Goal: Transaction & Acquisition: Purchase product/service

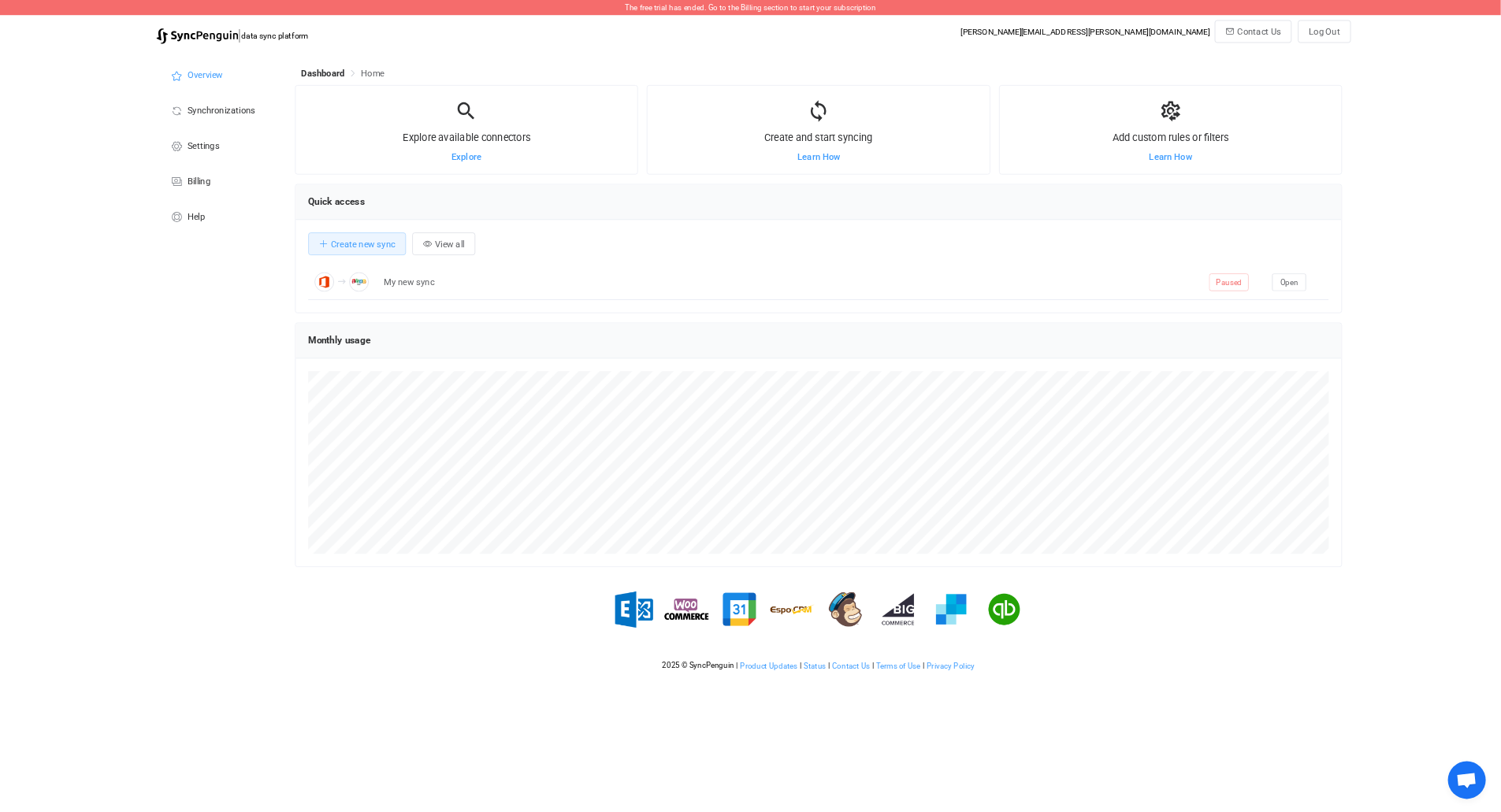
scroll to position [305, 1009]
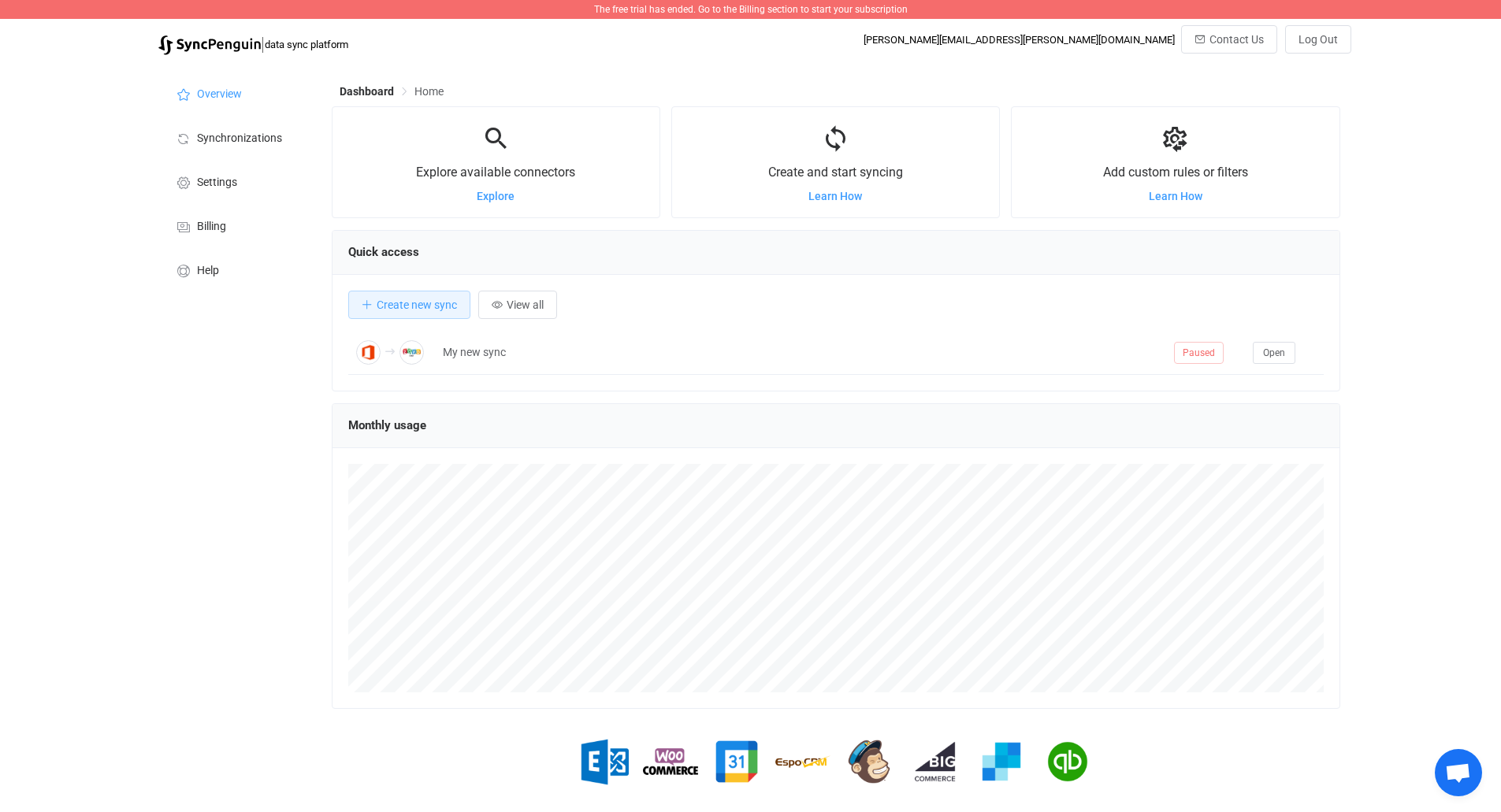
click at [752, 50] on div "| data sync platform [PERSON_NAME][EMAIL_ADDRESS][PERSON_NAME][DOMAIN_NAME] Con…" at bounding box center [750, 44] width 1201 height 38
click at [202, 226] on span "Billing" at bounding box center [211, 227] width 29 height 13
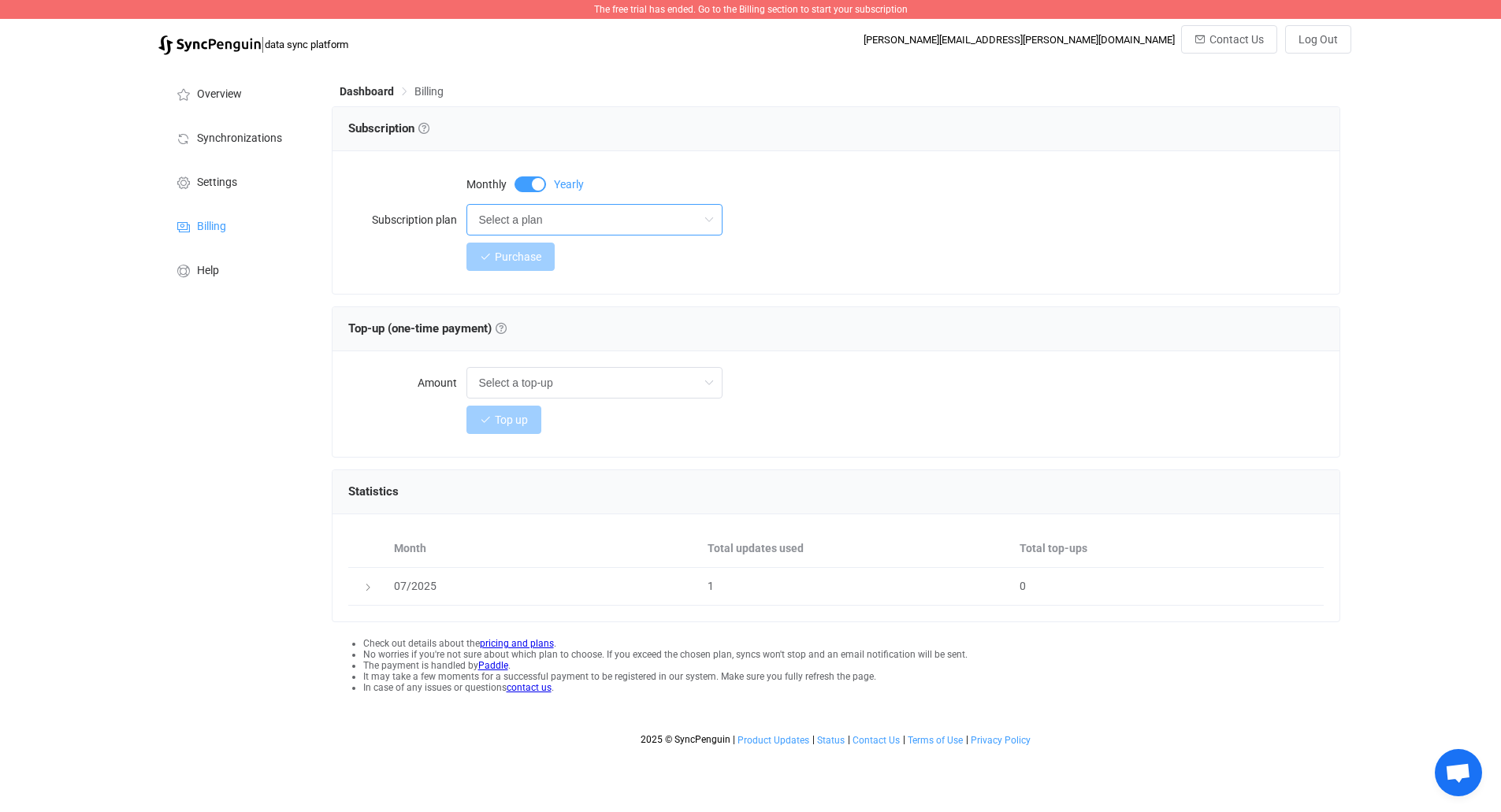
click at [644, 218] on input "Select a plan" at bounding box center [595, 219] width 257 height 32
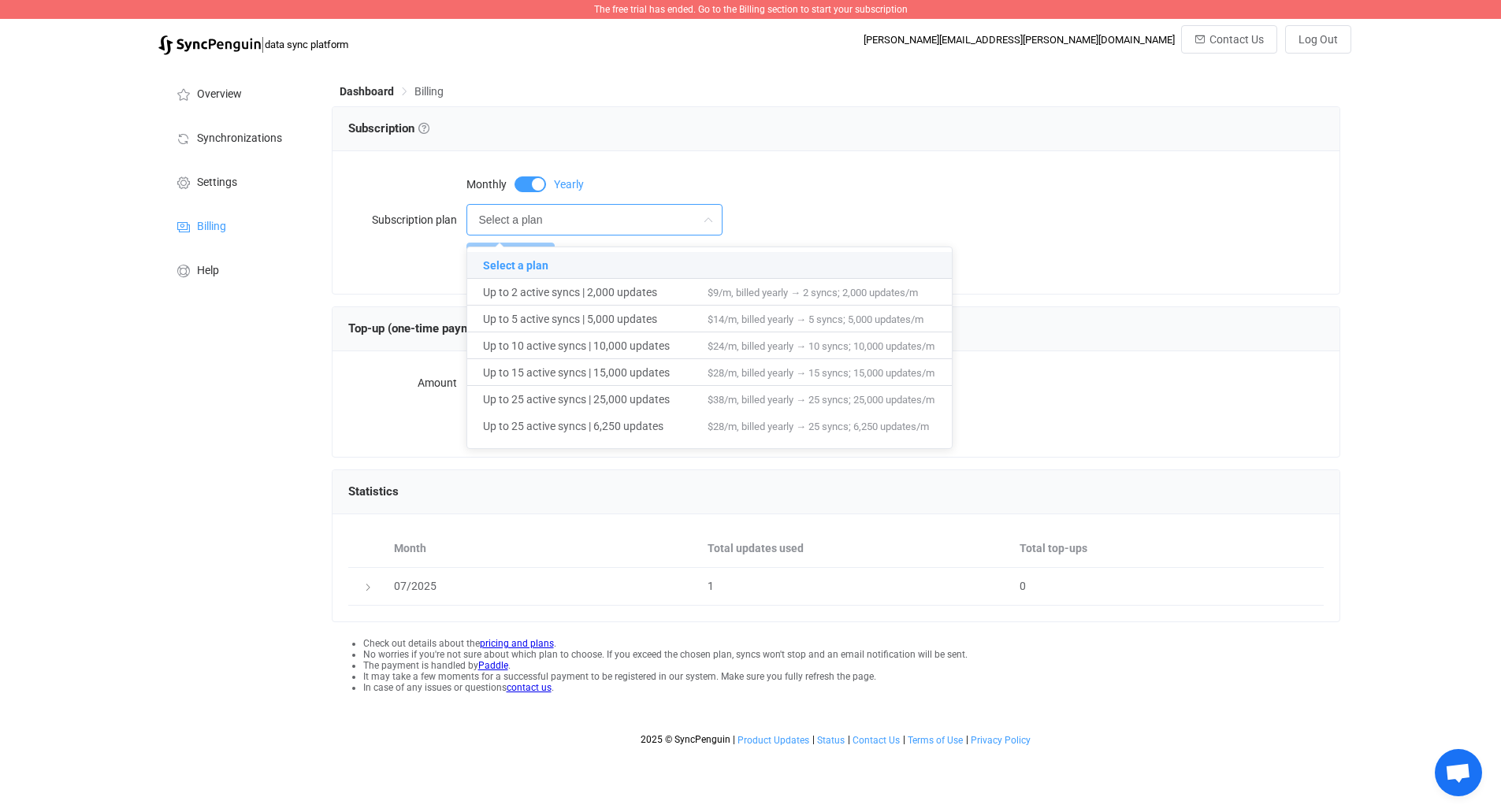
click at [189, 408] on div "Overview Synchronizations Settings Billing Help" at bounding box center [237, 409] width 173 height 691
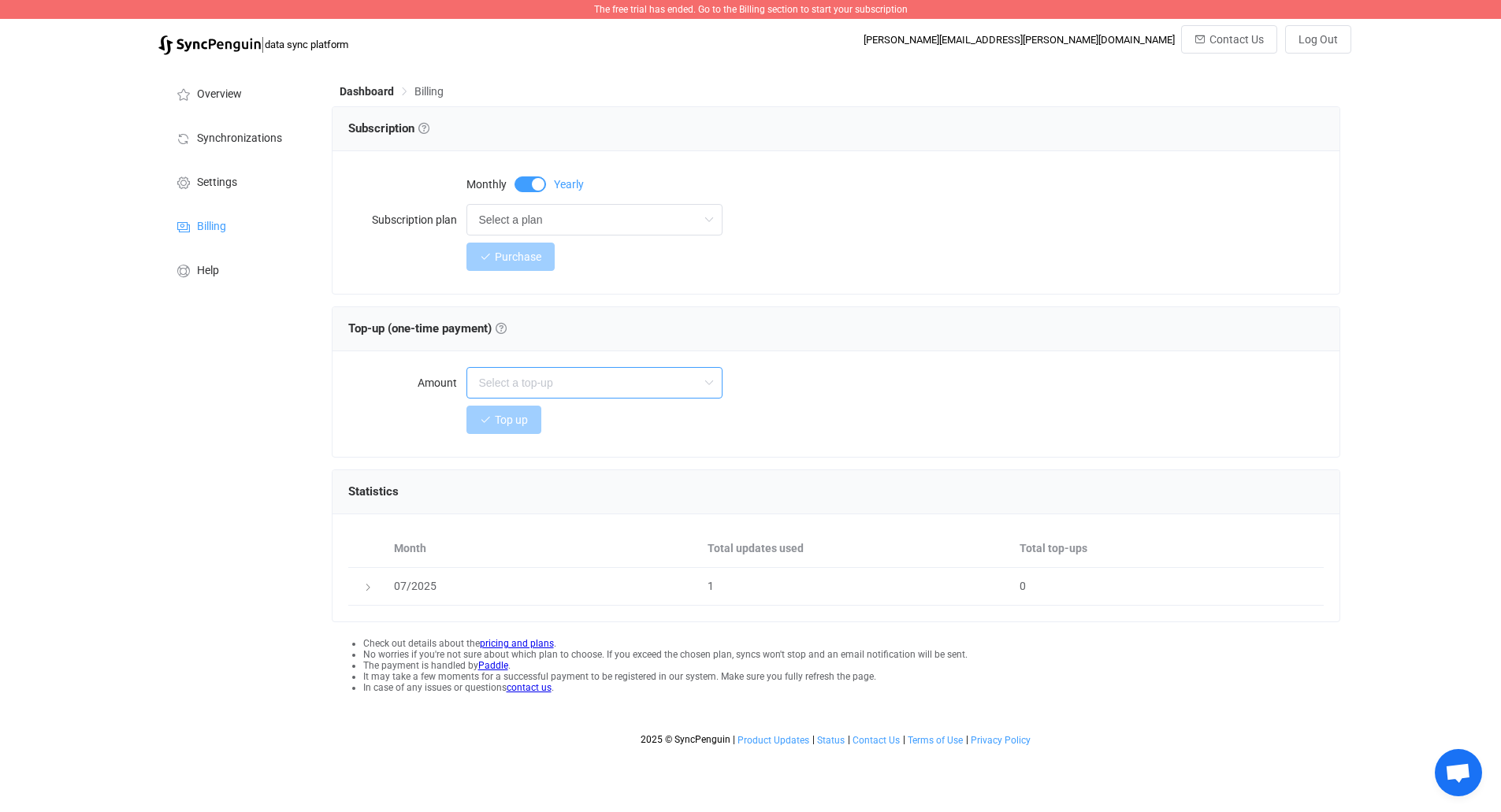
click at [605, 394] on input "text" at bounding box center [595, 382] width 257 height 32
click at [530, 185] on span at bounding box center [530, 184] width 32 height 15
type input "Select a top-up"
click at [590, 223] on input "Select a plan" at bounding box center [595, 219] width 257 height 32
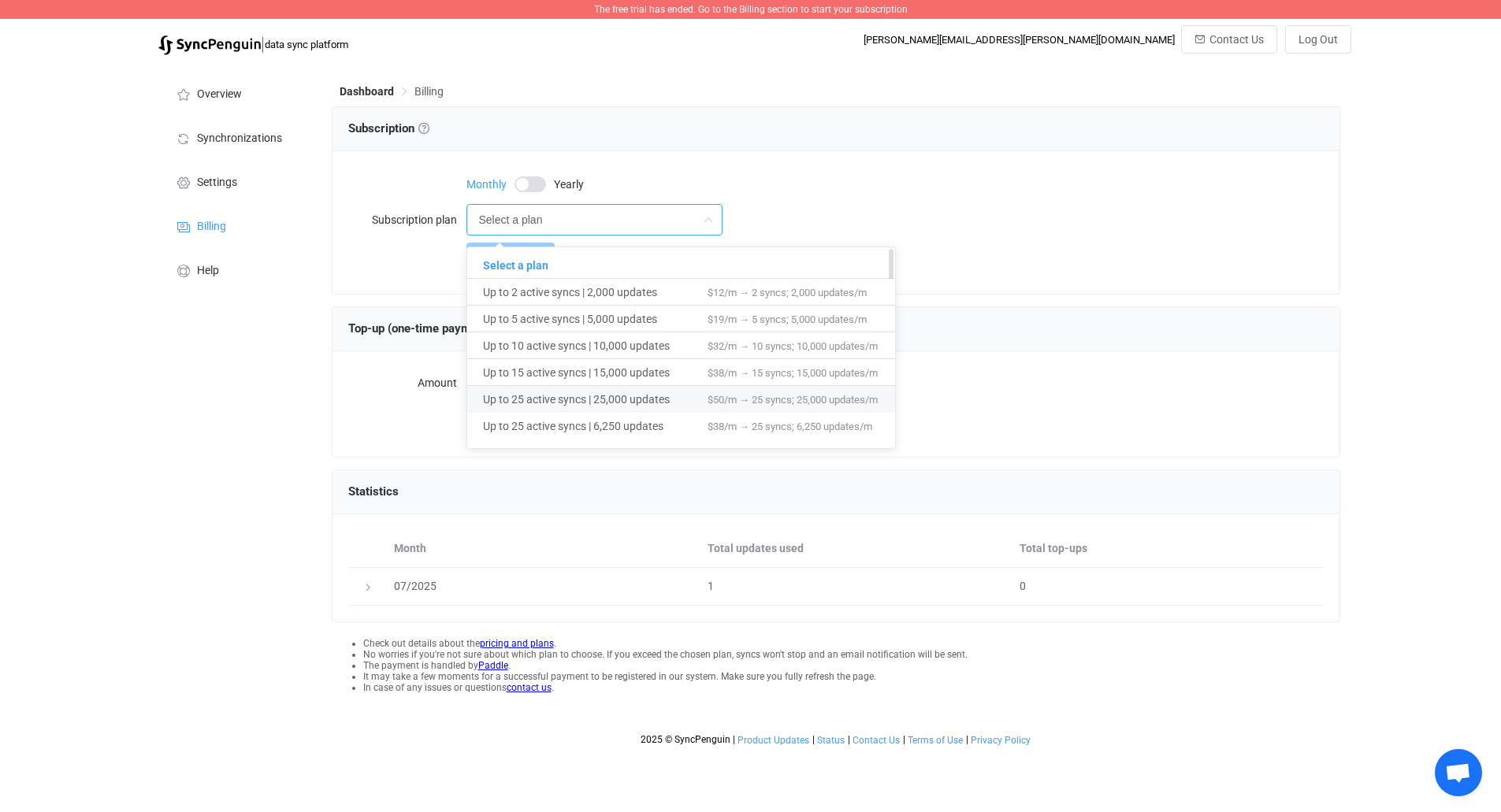
click at [634, 400] on span "Up to 25 active syncs | 25,000 updates" at bounding box center [596, 400] width 225 height 27
type input "Up to 25 active syncs | 25,000 updates"
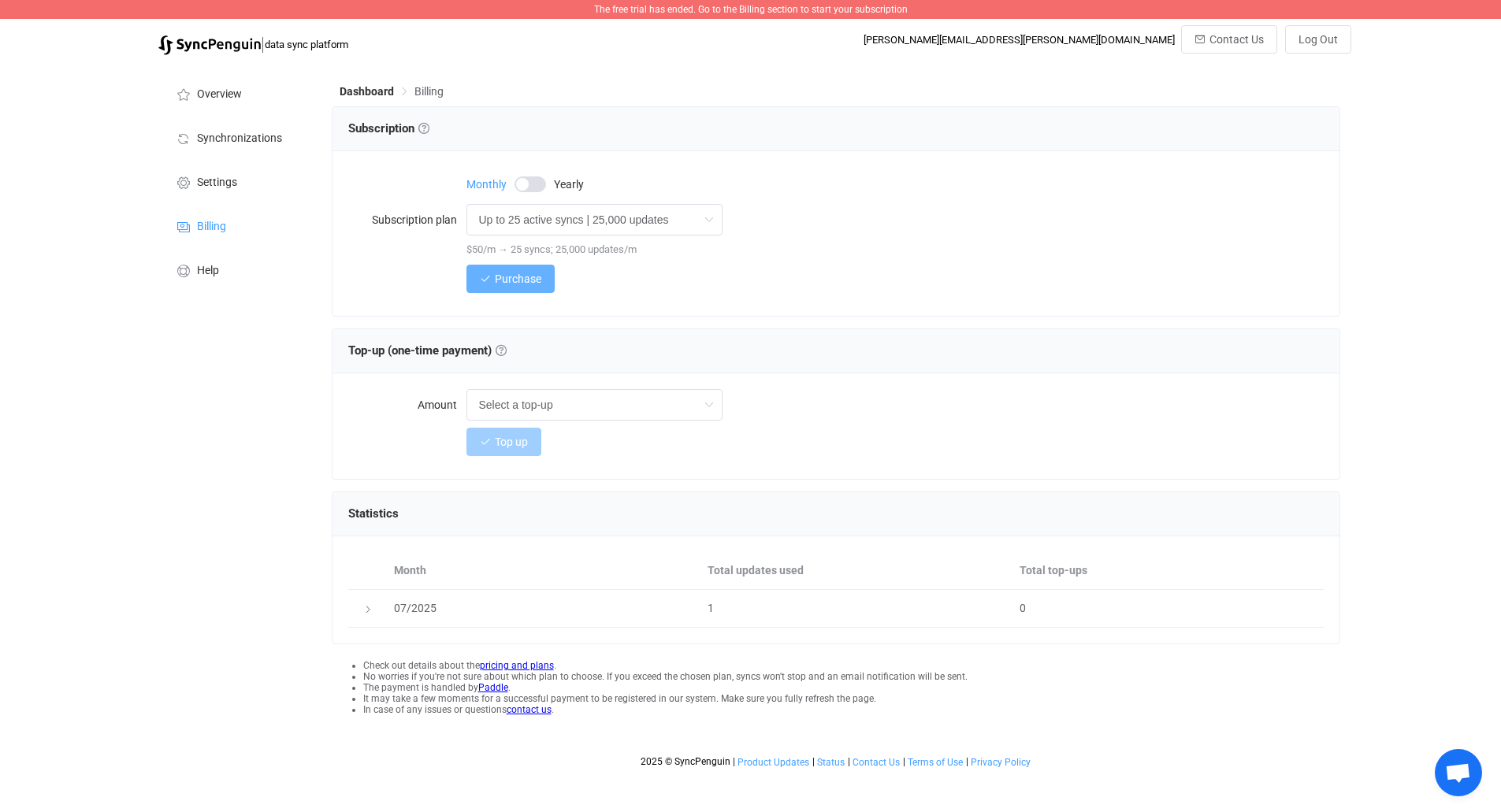
click at [515, 274] on span "Purchase" at bounding box center [518, 279] width 46 height 13
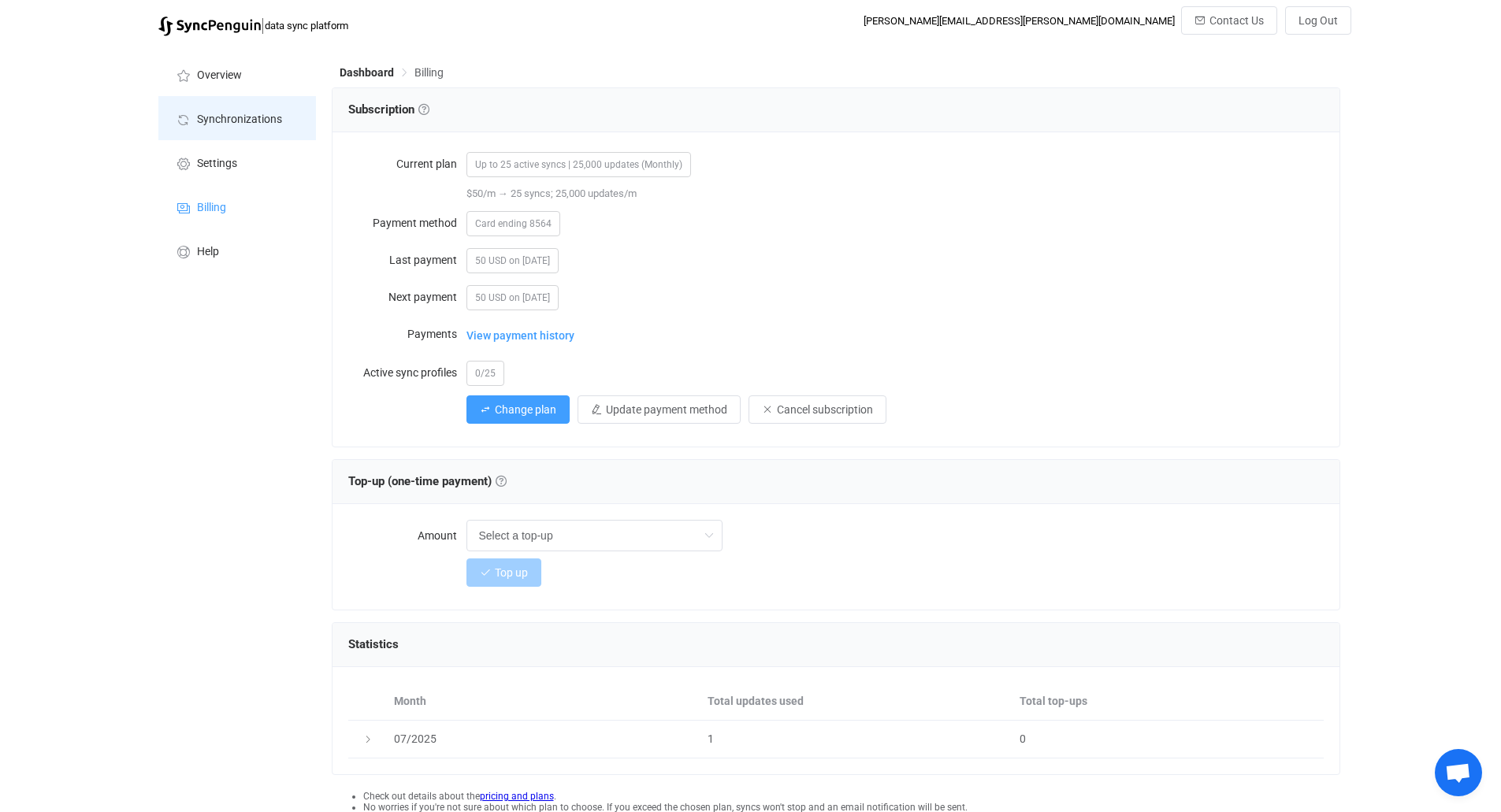
click at [209, 107] on li "Synchronizations" at bounding box center [237, 118] width 158 height 44
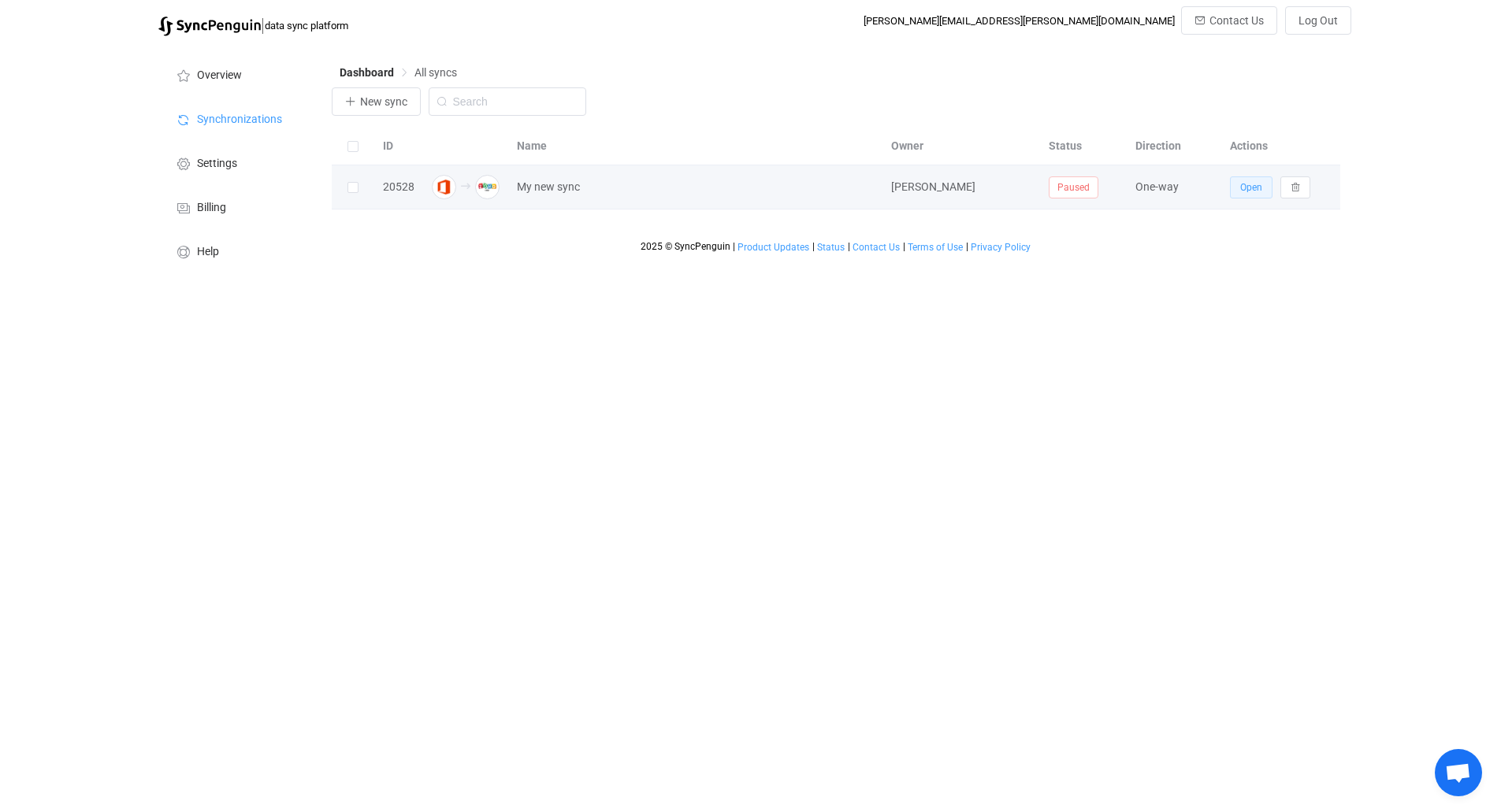
click at [1247, 198] on button "Open" at bounding box center [1251, 188] width 43 height 22
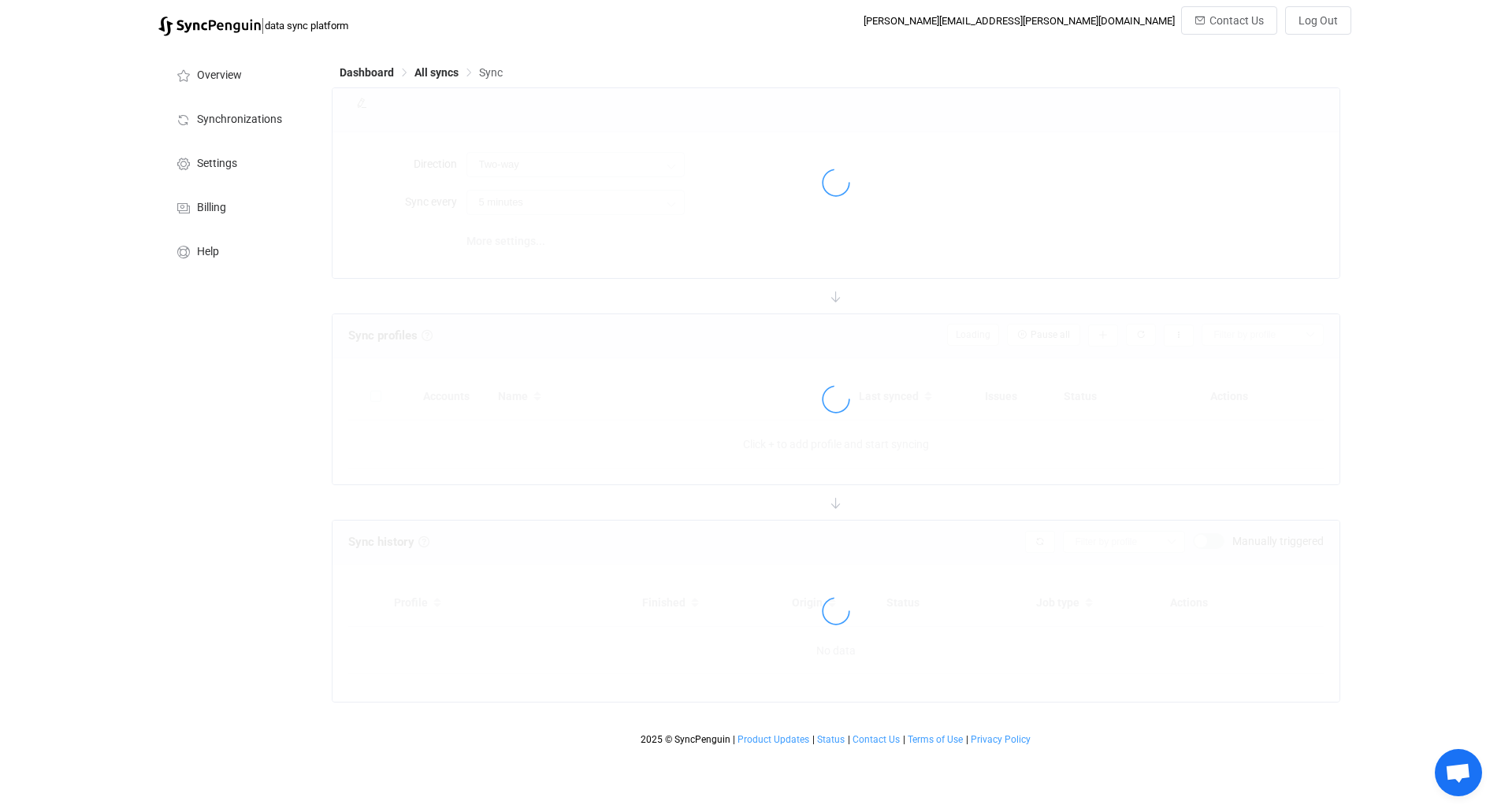
type input "Office 365 GAL → Zoho CRM"
type input "30 minutes"
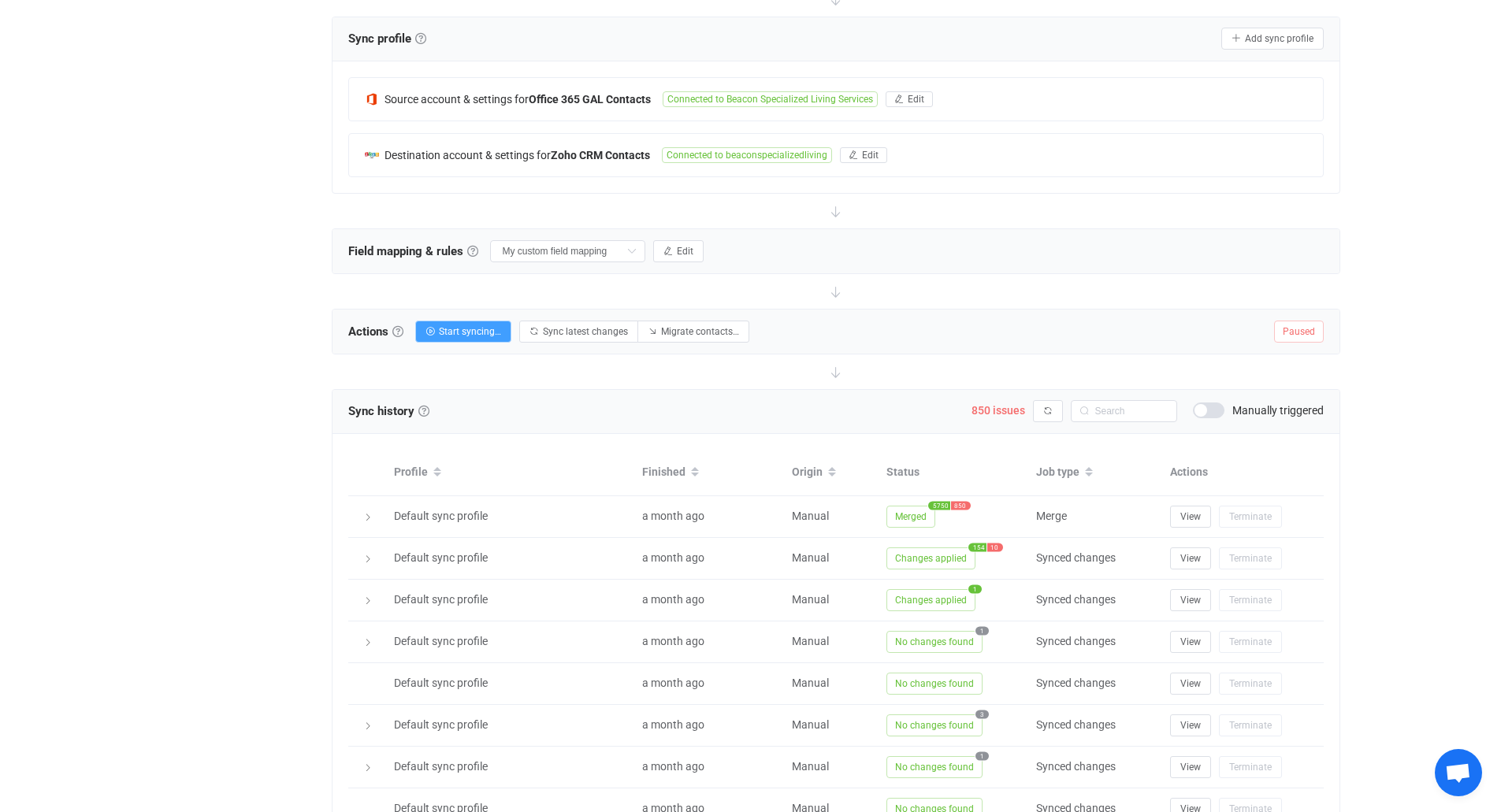
scroll to position [315, 0]
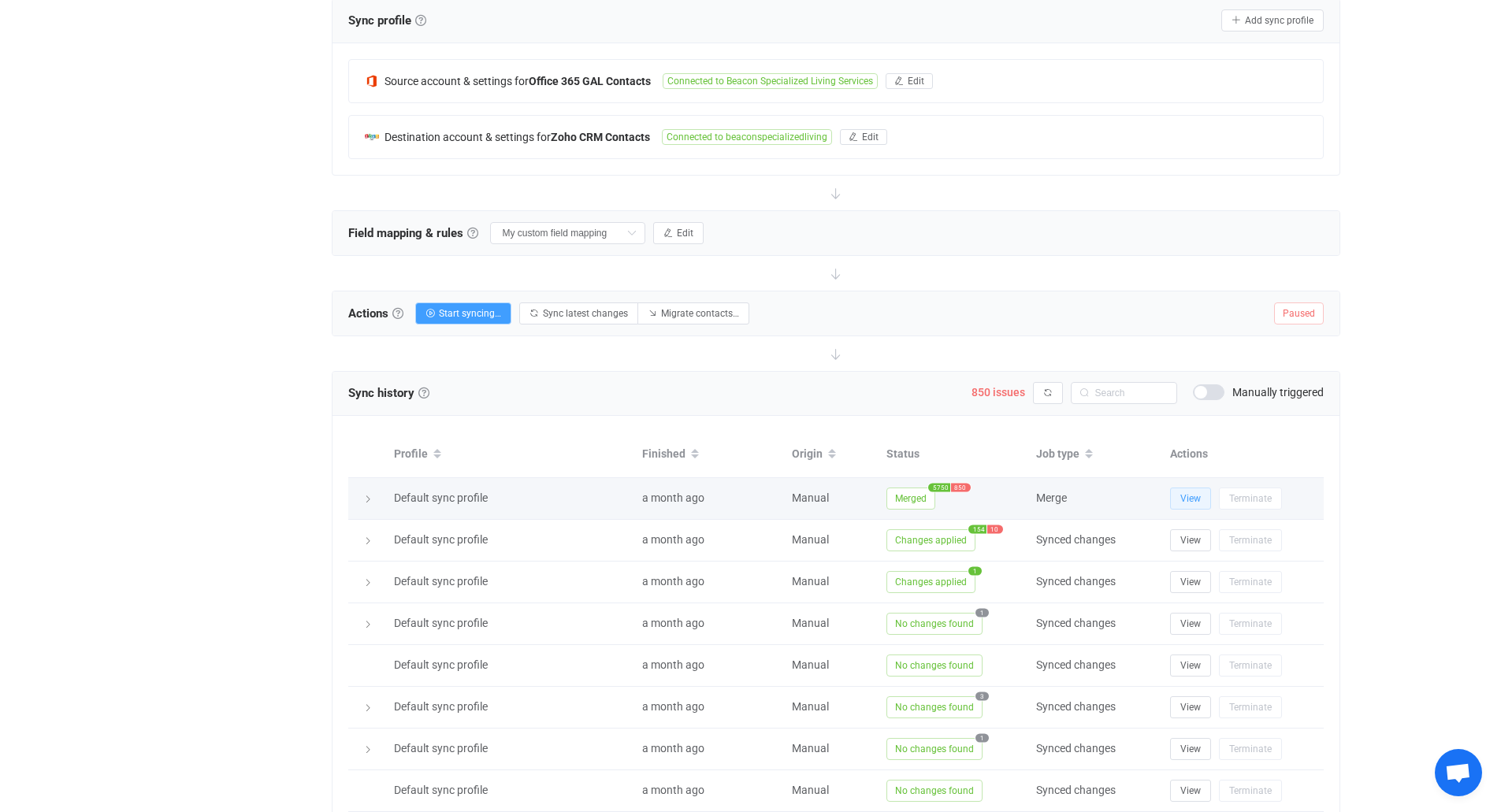
click at [1183, 497] on span "View" at bounding box center [1190, 498] width 21 height 11
